Goal: Task Accomplishment & Management: Use online tool/utility

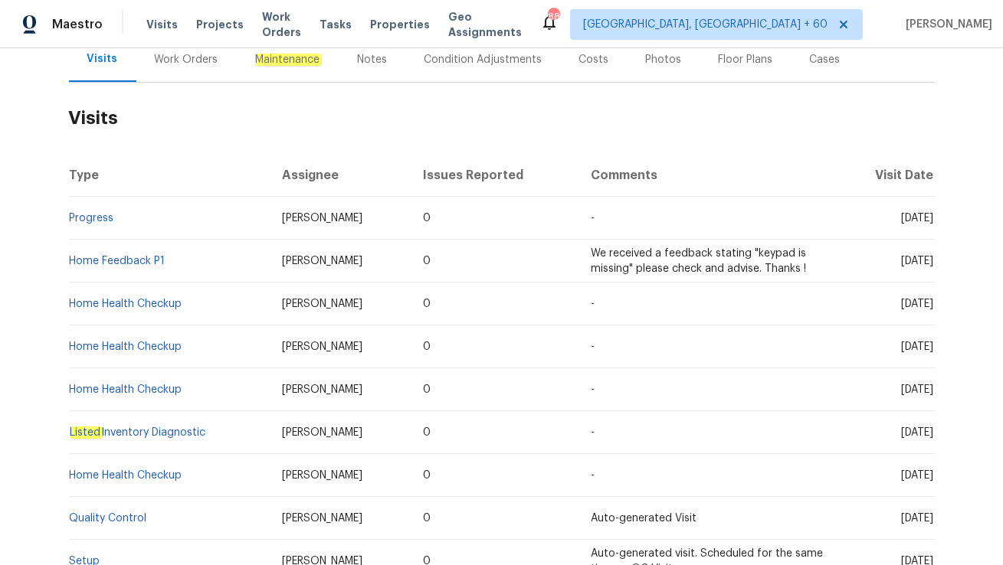
scroll to position [196, 0]
click at [175, 64] on div "Work Orders" at bounding box center [187, 58] width 64 height 15
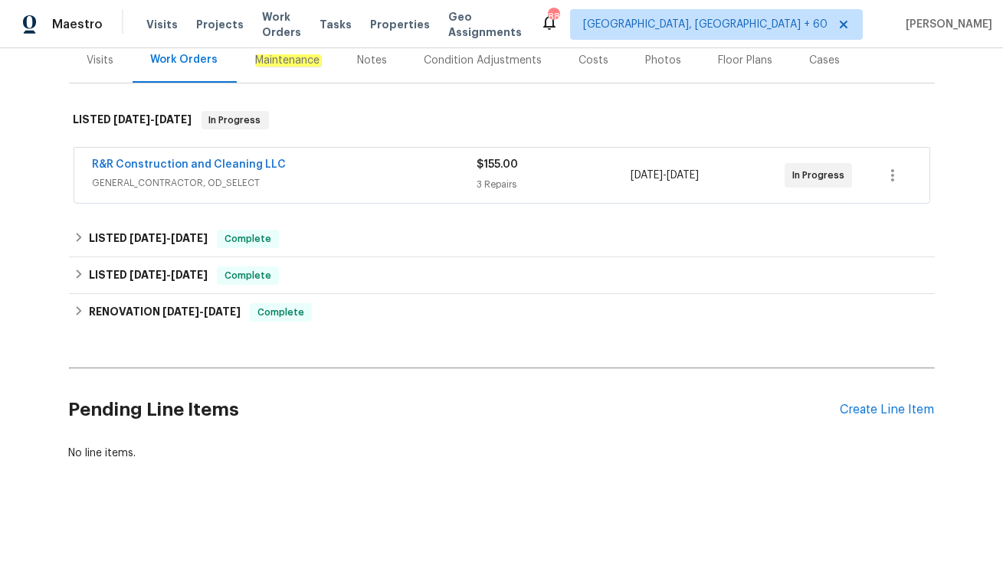
scroll to position [193, 0]
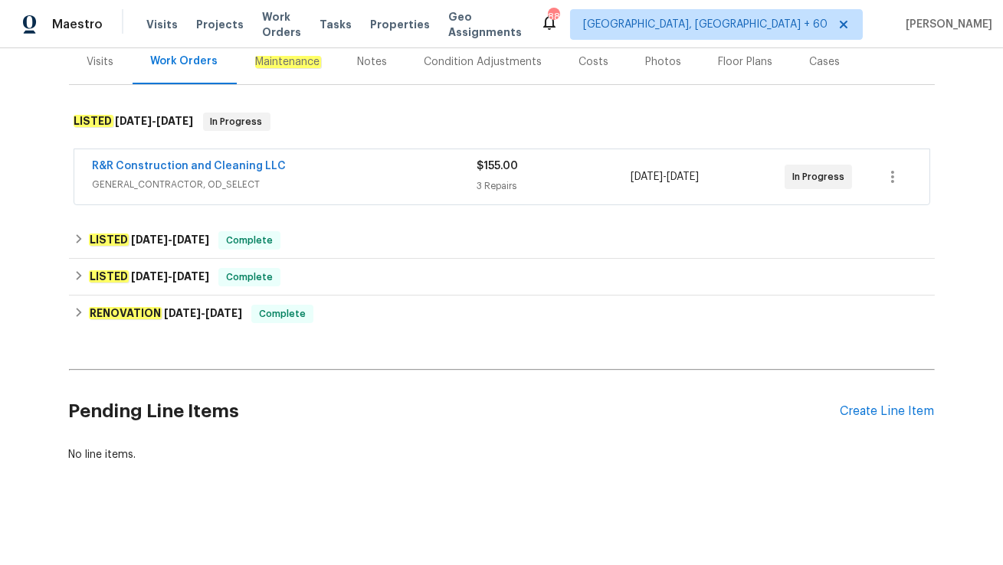
click at [342, 171] on div "R&R Construction and Cleaning LLC" at bounding box center [285, 168] width 385 height 18
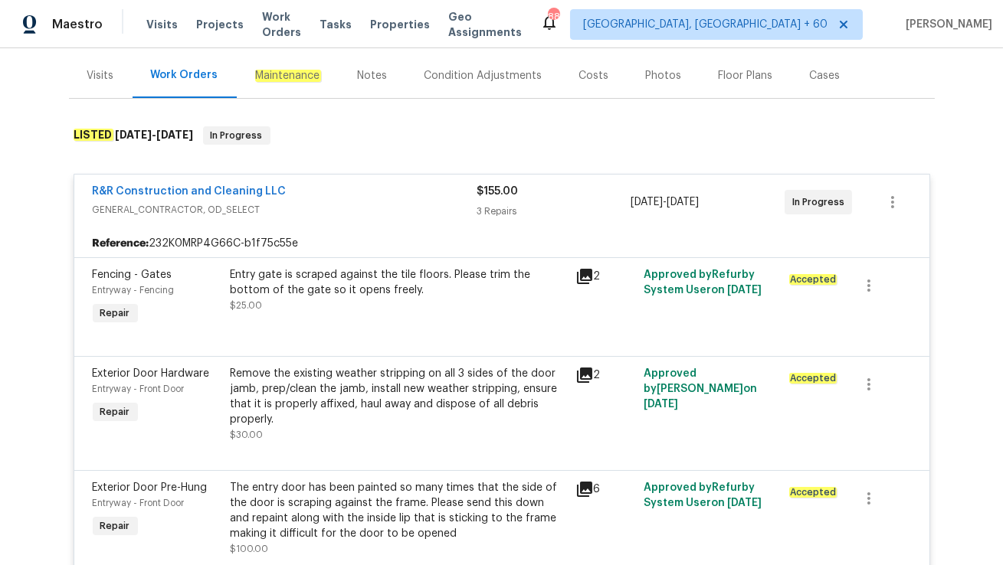
scroll to position [125, 0]
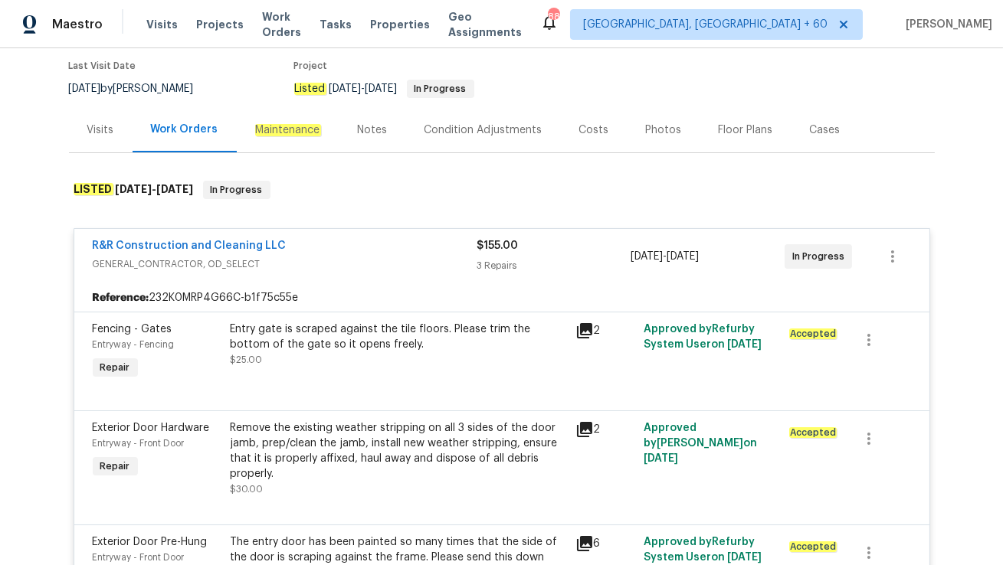
click at [107, 139] on div "Visits" at bounding box center [101, 129] width 64 height 45
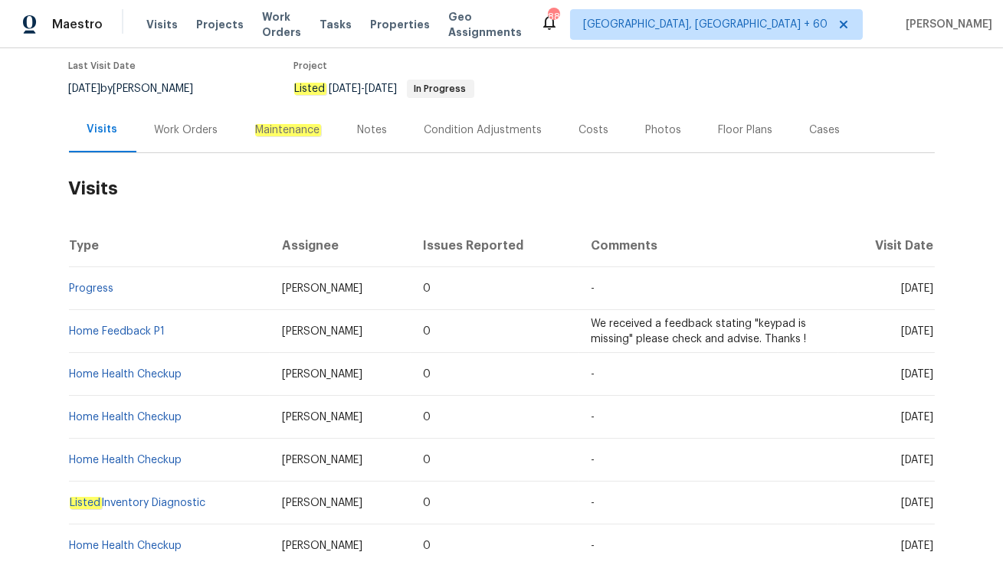
click at [167, 134] on div "Work Orders" at bounding box center [187, 130] width 64 height 15
